Goal: Transaction & Acquisition: Subscribe to service/newsletter

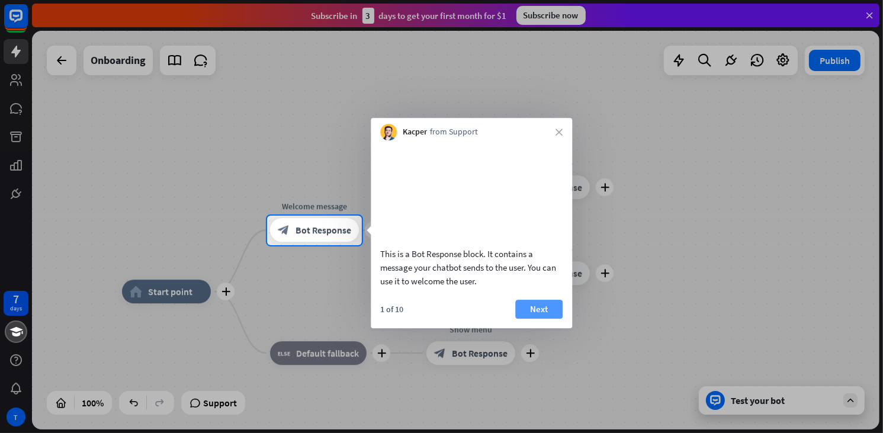
click at [537, 318] on button "Next" at bounding box center [538, 309] width 47 height 19
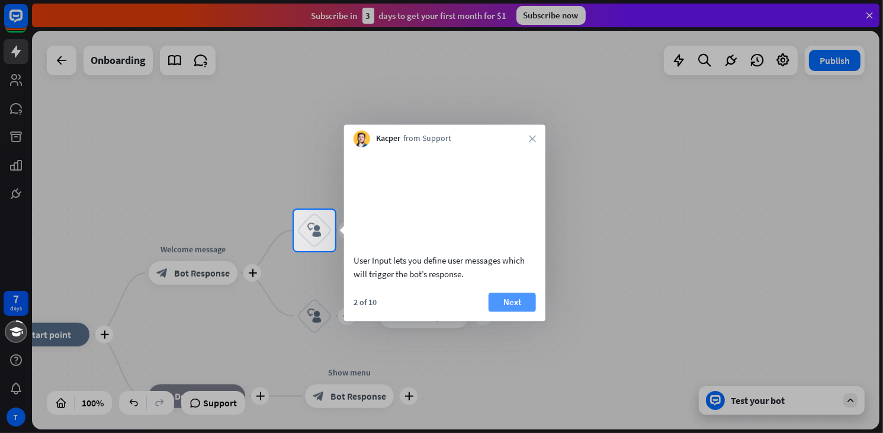
click at [516, 311] on button "Next" at bounding box center [511, 301] width 47 height 19
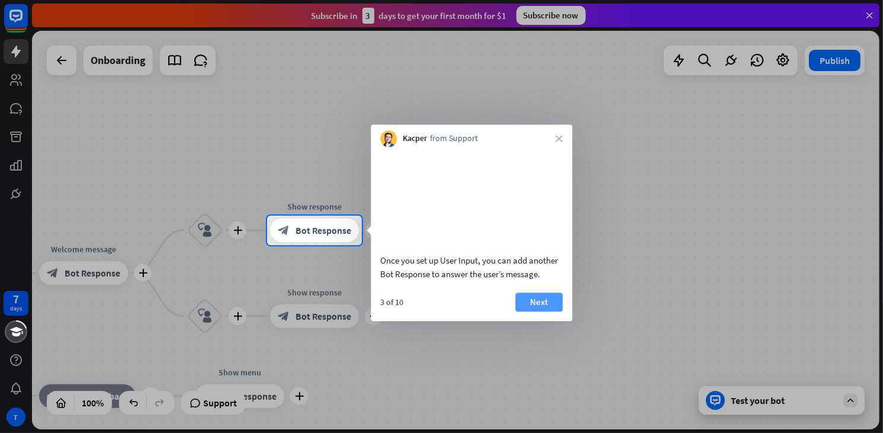
click at [528, 311] on button "Next" at bounding box center [538, 301] width 47 height 19
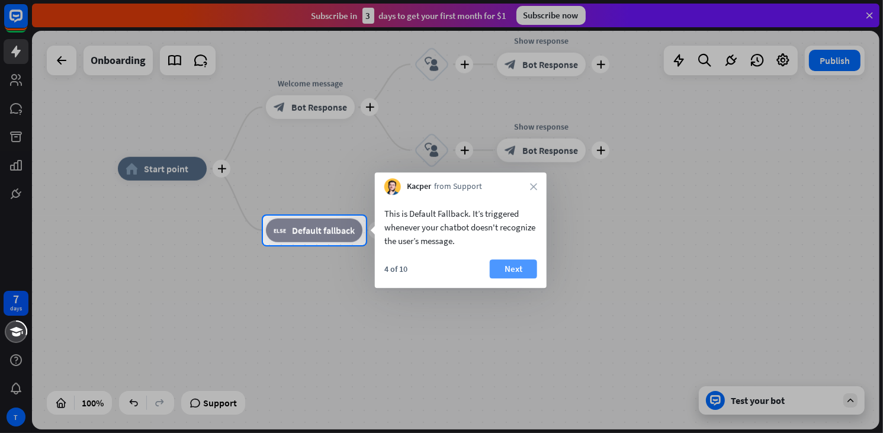
click at [521, 275] on button "Next" at bounding box center [513, 268] width 47 height 19
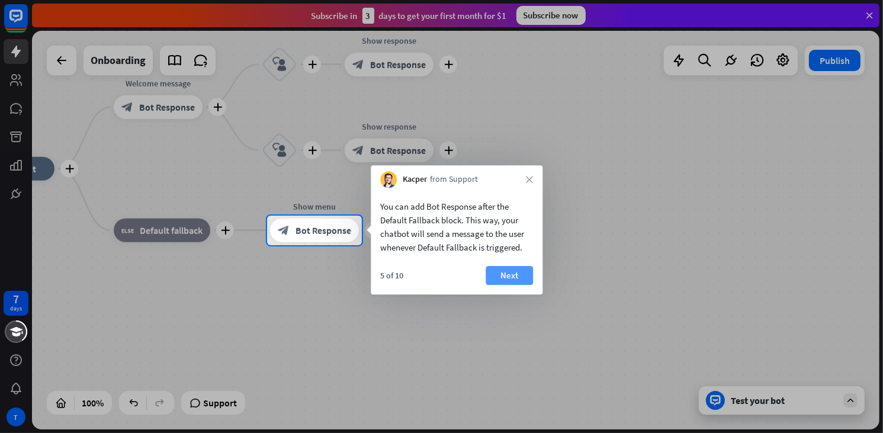
click at [517, 276] on button "Next" at bounding box center [508, 275] width 47 height 19
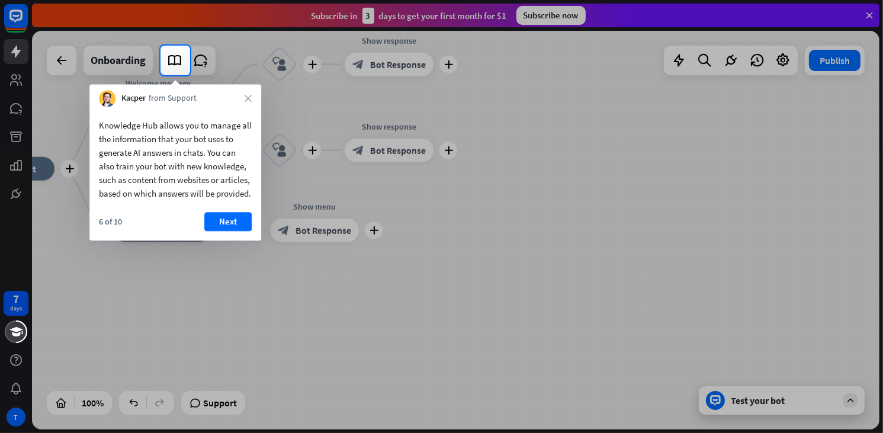
click at [238, 231] on button "Next" at bounding box center [227, 221] width 47 height 19
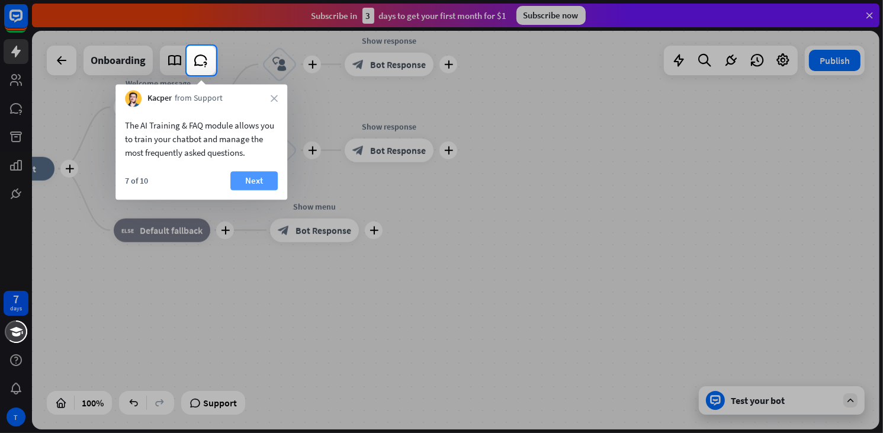
click at [255, 186] on button "Next" at bounding box center [253, 180] width 47 height 19
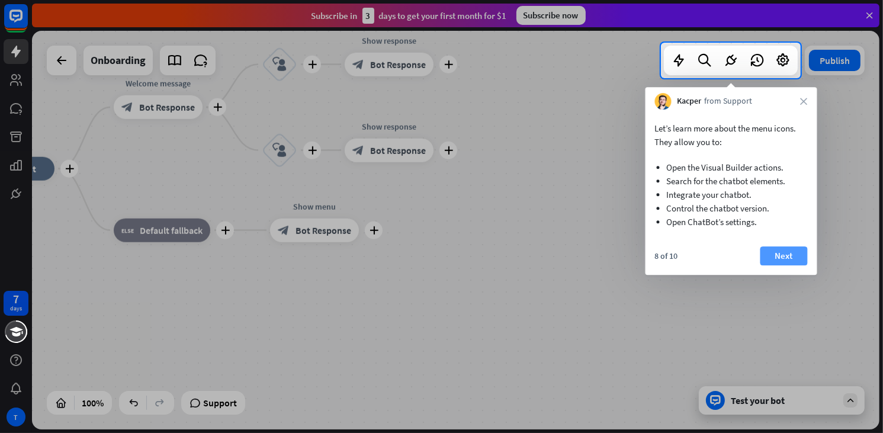
click at [798, 254] on button "Next" at bounding box center [783, 255] width 47 height 19
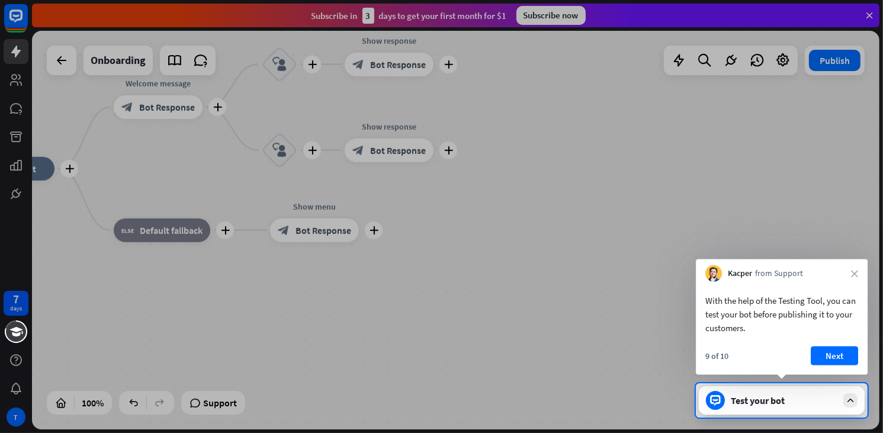
click at [821, 63] on div at bounding box center [441, 191] width 883 height 383
click at [853, 399] on icon at bounding box center [850, 400] width 11 height 11
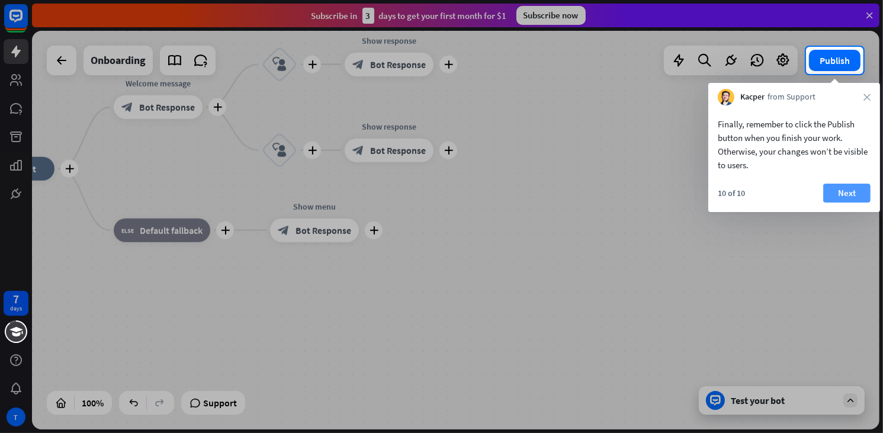
click at [844, 192] on button "Next" at bounding box center [846, 193] width 47 height 19
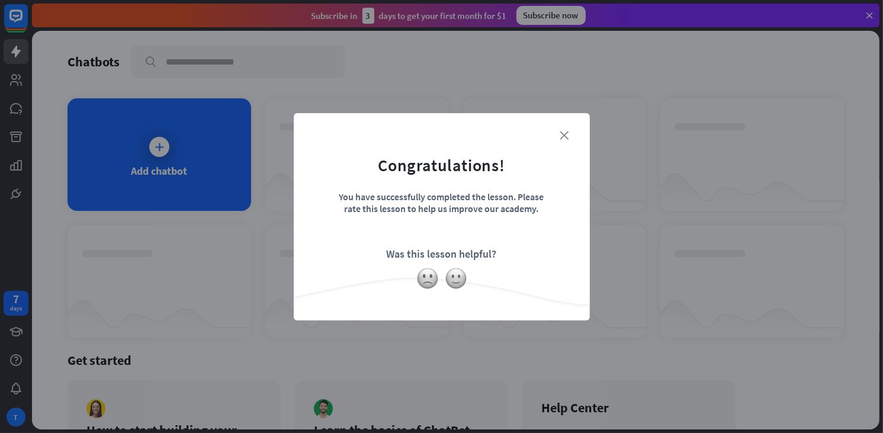
click at [568, 137] on icon "close" at bounding box center [564, 135] width 9 height 9
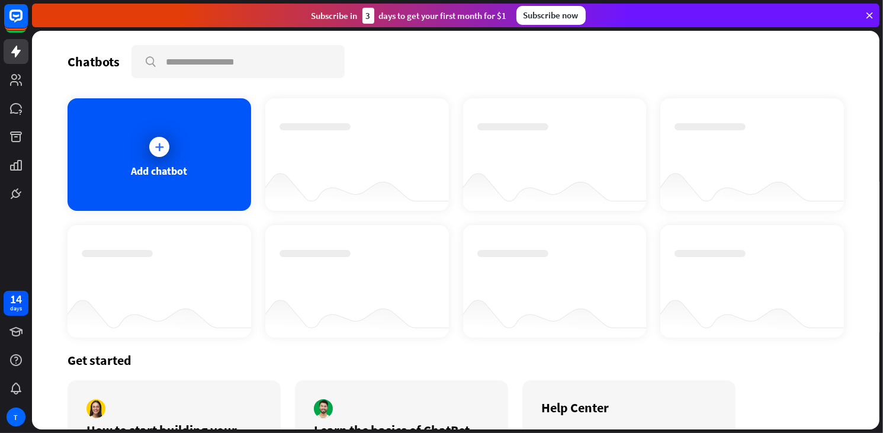
click at [541, 17] on div "Subscribe now" at bounding box center [550, 15] width 69 height 19
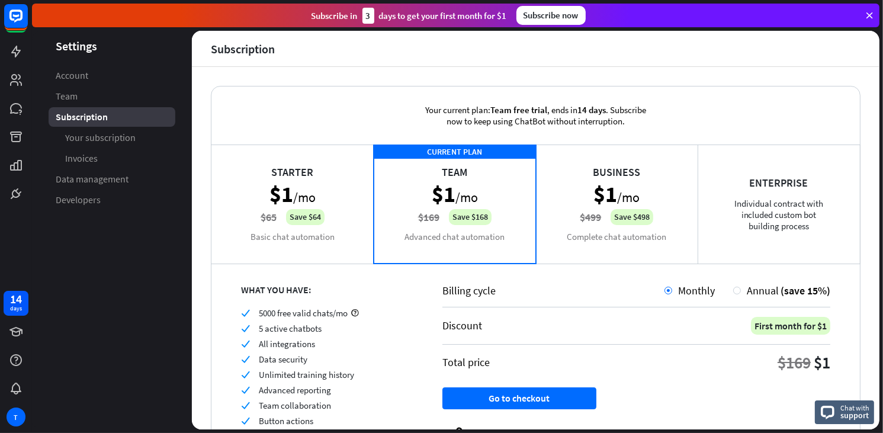
click at [123, 249] on aside "Settings Account Team Subscription Your subscription Invoices Data management D…" at bounding box center [112, 230] width 160 height 398
click at [533, 395] on button "Go to checkout" at bounding box center [519, 398] width 154 height 22
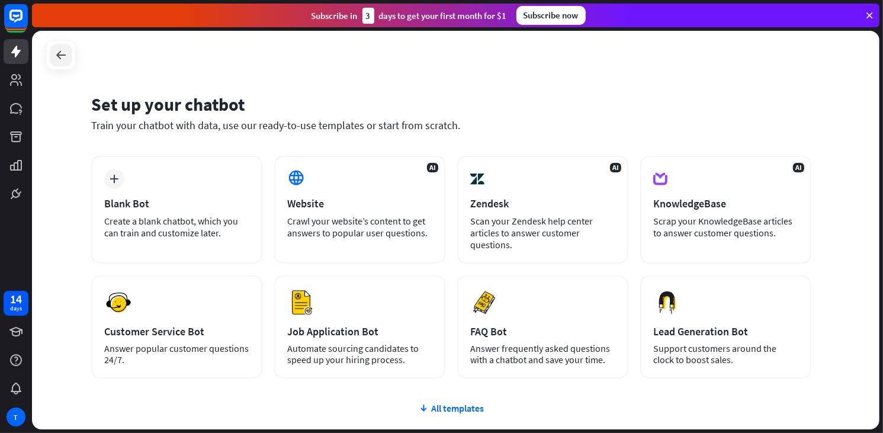
click at [59, 50] on icon at bounding box center [61, 55] width 14 height 14
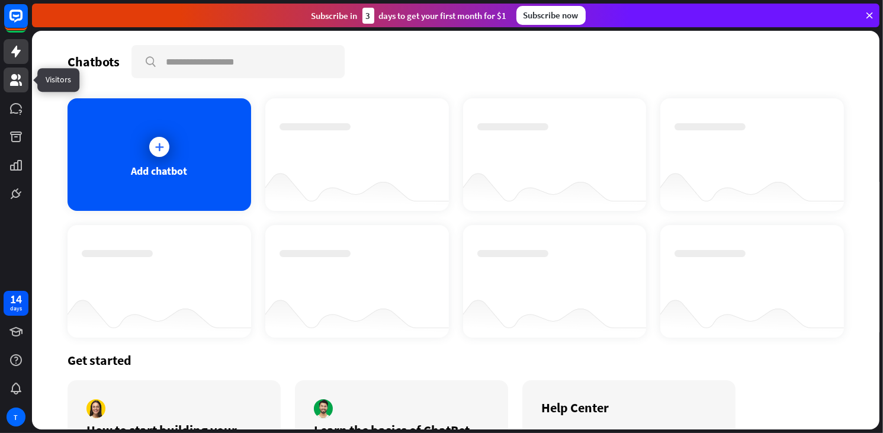
click at [9, 78] on icon at bounding box center [16, 80] width 14 height 14
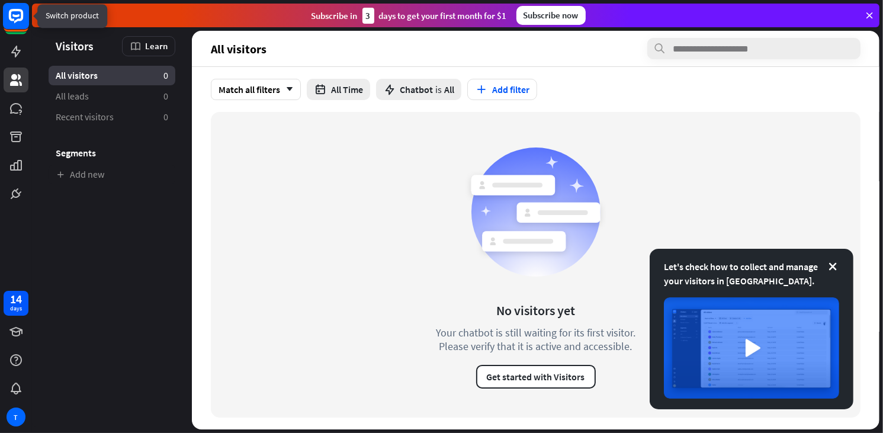
click at [20, 18] on rect at bounding box center [16, 16] width 26 height 26
